Goal: Check status: Check status

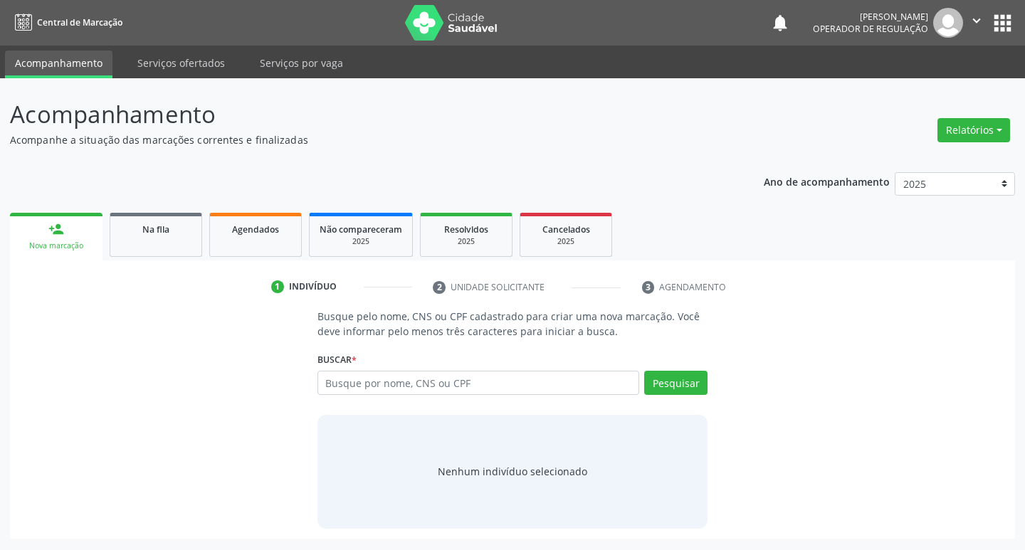
click at [430, 389] on input "text" at bounding box center [478, 383] width 322 height 24
type input "70630370938275"
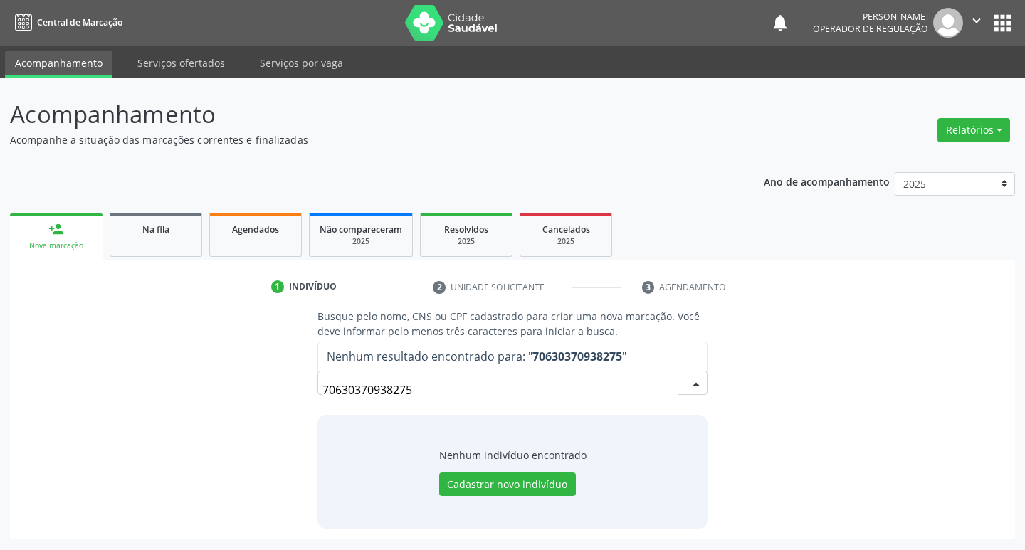
drag, startPoint x: 500, startPoint y: 397, endPoint x: 248, endPoint y: 410, distance: 253.0
click at [248, 410] on div "Busque pelo nome, CNS ou CPF cadastrado para criar uma nova marcação. Você deve…" at bounding box center [512, 418] width 985 height 219
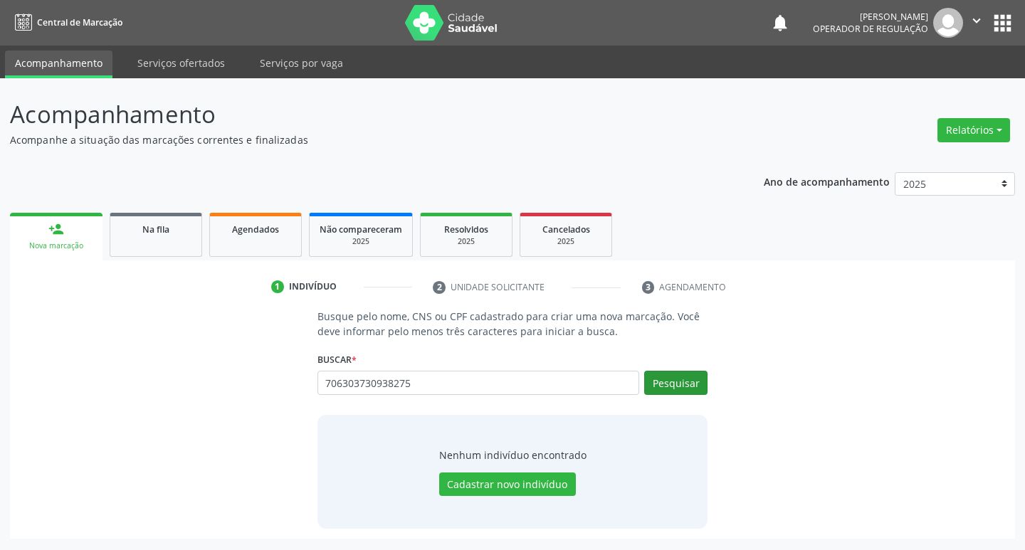
type input "706303730938275"
click at [662, 388] on button "Pesquisar" at bounding box center [675, 383] width 63 height 24
drag, startPoint x: 426, startPoint y: 383, endPoint x: 234, endPoint y: 422, distance: 195.4
click at [234, 423] on div "Busque pelo nome, CNS ou CPF cadastrado para criar uma nova marcação. Você deve…" at bounding box center [512, 418] width 985 height 219
click at [755, 412] on div "Busque pelo nome, CNS ou CPF cadastrado para criar uma nova marcação. Você deve…" at bounding box center [512, 418] width 985 height 219
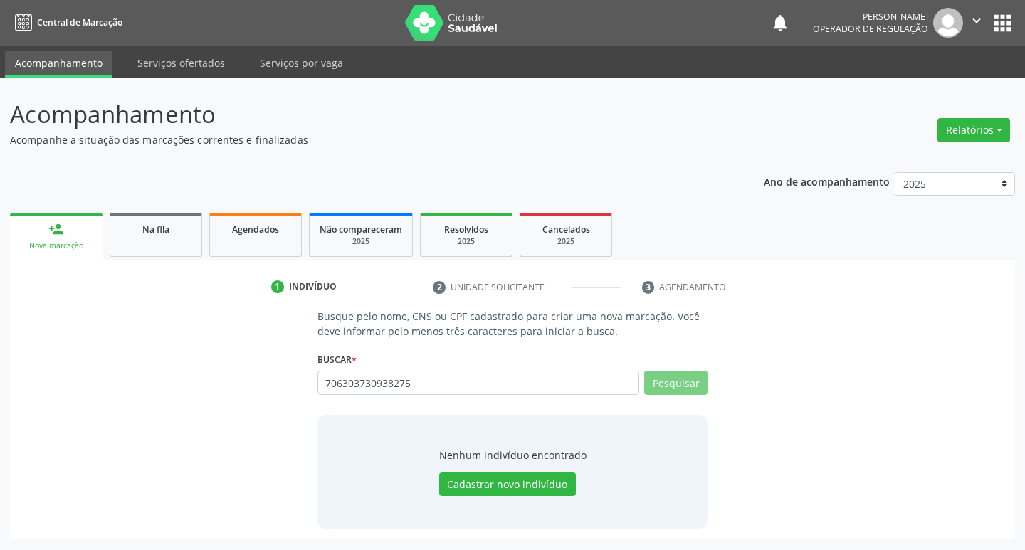
click at [714, 389] on div "Busque pelo nome, CNS ou CPF cadastrado para criar uma nova marcação. Você deve…" at bounding box center [512, 418] width 411 height 219
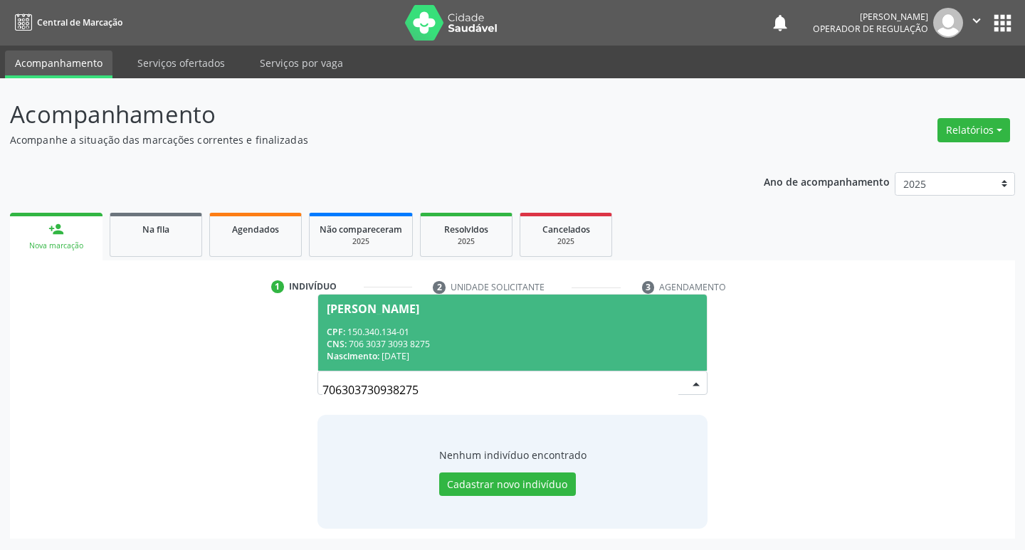
click at [574, 341] on div "CNS: 706 3037 3093 8275" at bounding box center [513, 344] width 372 height 12
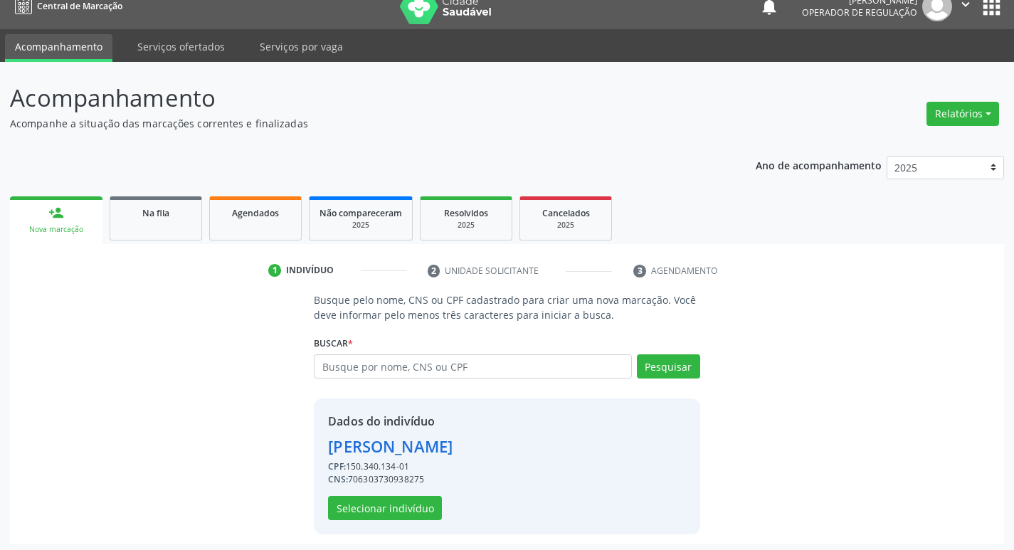
scroll to position [21, 0]
